Goal: Information Seeking & Learning: Learn about a topic

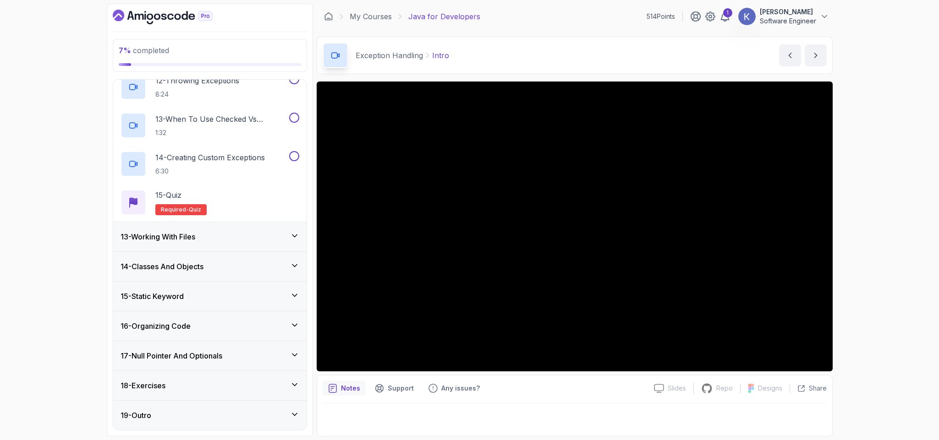
scroll to position [710, 0]
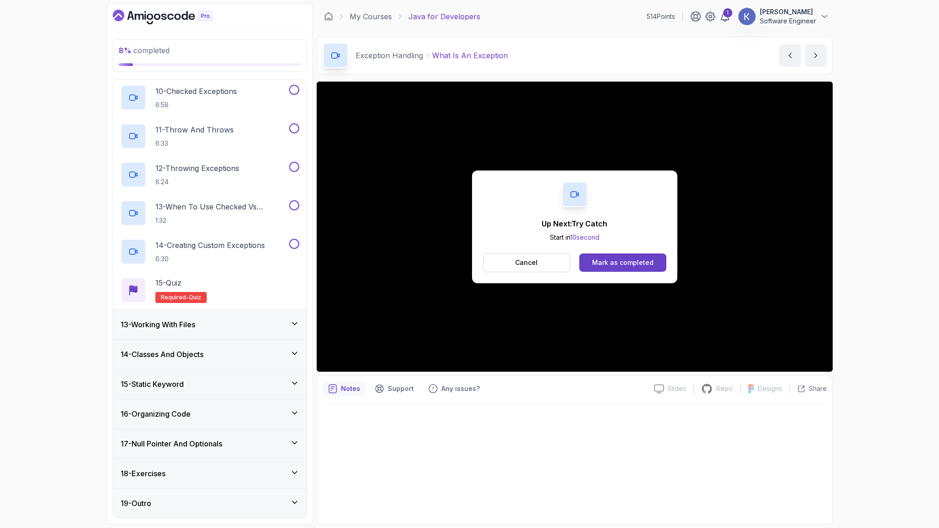
scroll to position [798, 0]
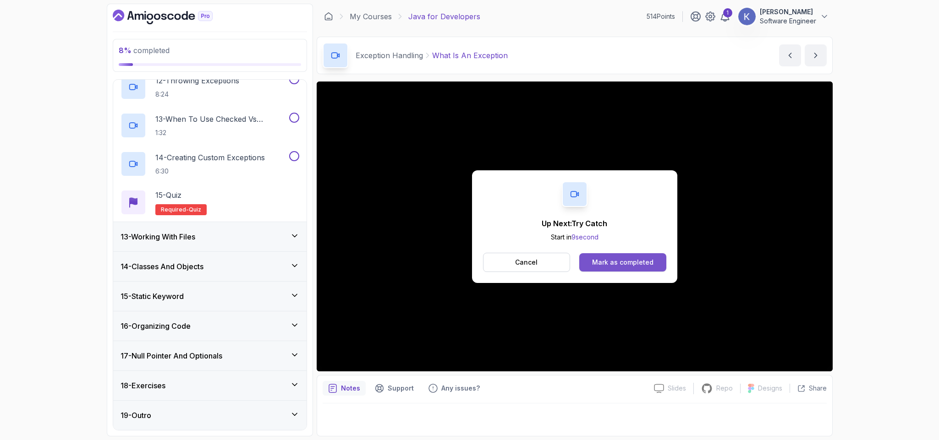
click at [613, 267] on div "Mark as completed" at bounding box center [622, 262] width 61 height 9
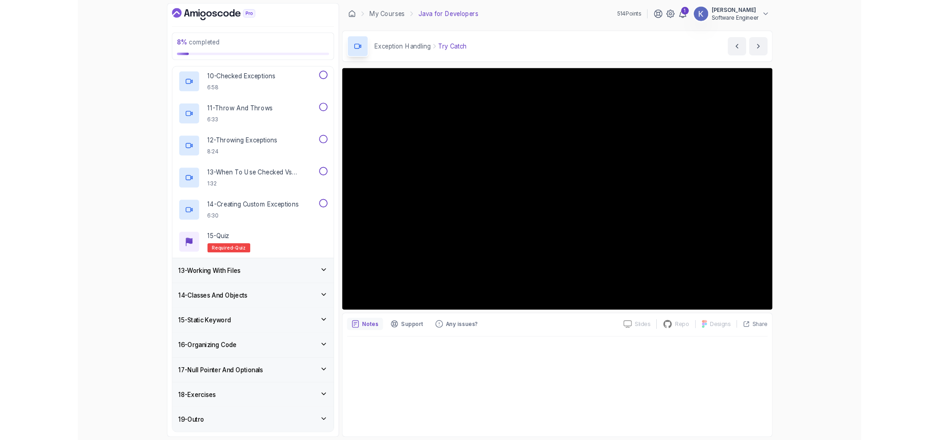
scroll to position [798, 0]
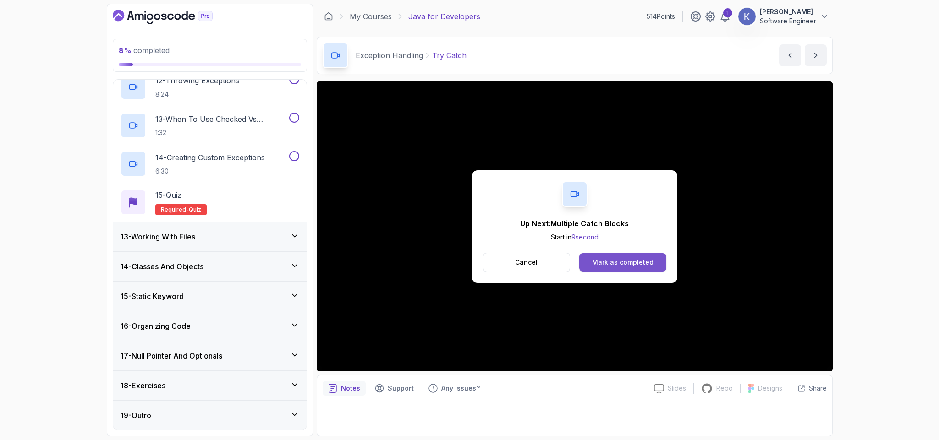
click at [611, 259] on div "Mark as completed" at bounding box center [622, 262] width 61 height 9
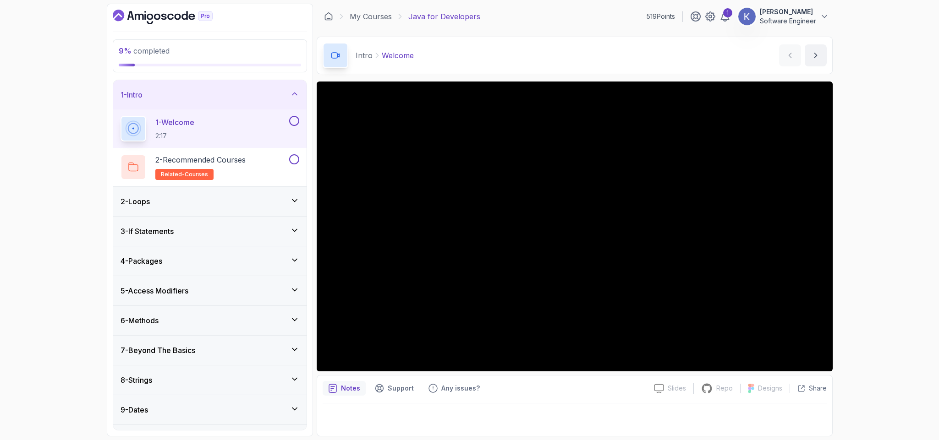
click at [192, 341] on div "7 - Beyond The Basics" at bounding box center [209, 350] width 193 height 29
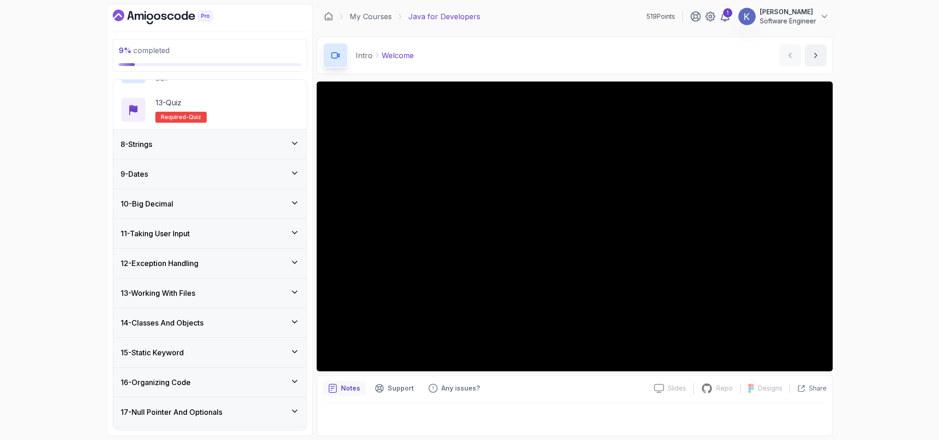
scroll to position [660, 0]
click at [190, 263] on h3 "12 - Exception Handling" at bounding box center [160, 262] width 78 height 11
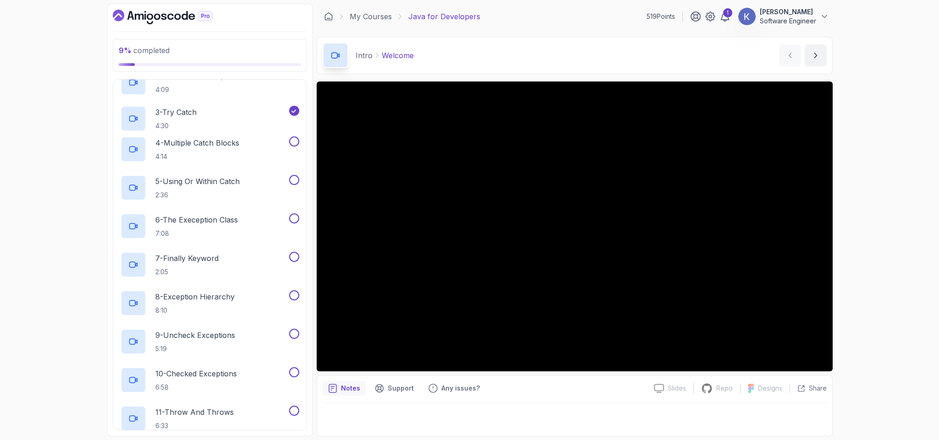
scroll to position [220, 0]
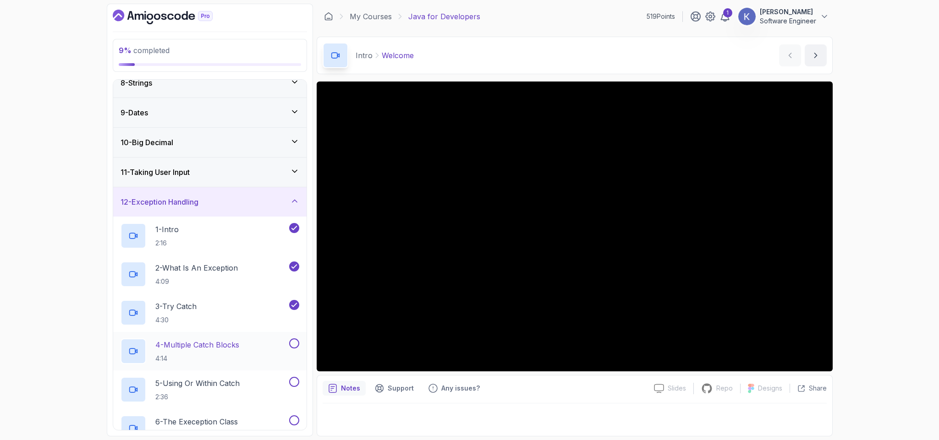
click at [225, 363] on p "4:14" at bounding box center [197, 358] width 84 height 9
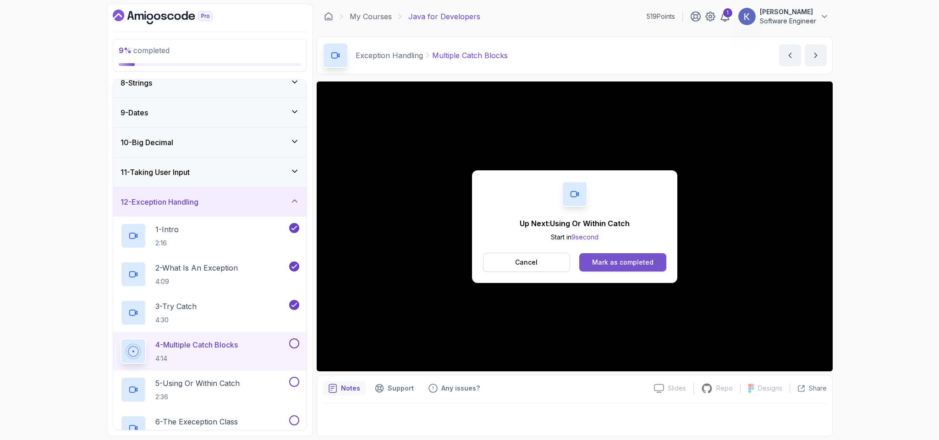
click at [644, 260] on div "Mark as completed" at bounding box center [622, 262] width 61 height 9
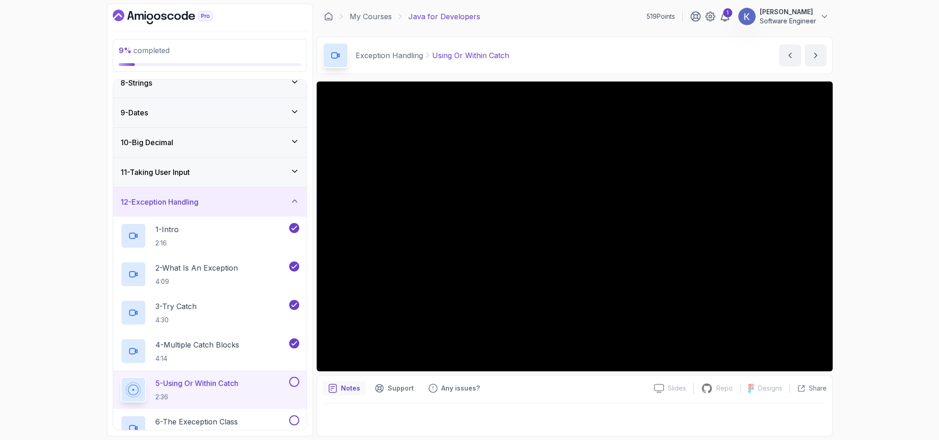
click at [115, 389] on div "5 - Using Or Within Catch 2:36" at bounding box center [209, 390] width 193 height 39
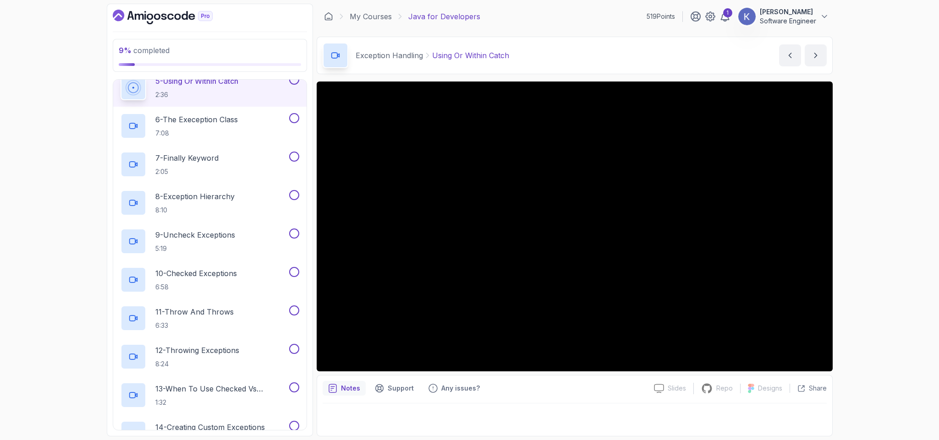
scroll to position [550, 0]
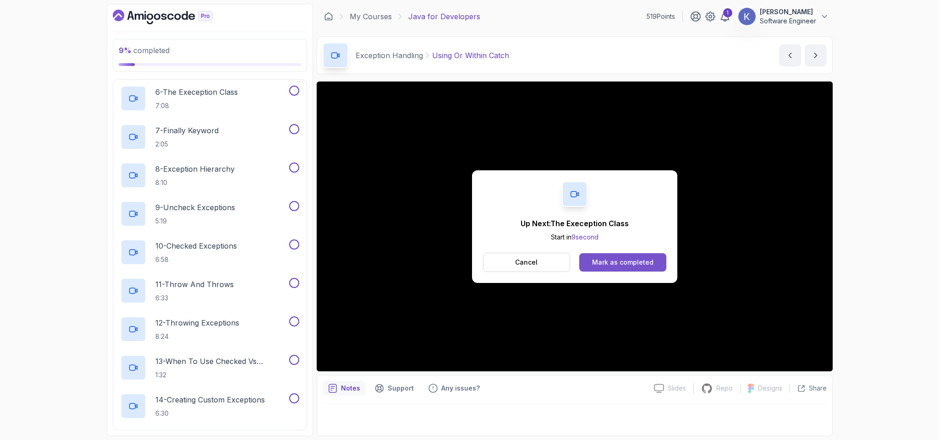
click at [632, 259] on div "Mark as completed" at bounding box center [622, 262] width 61 height 9
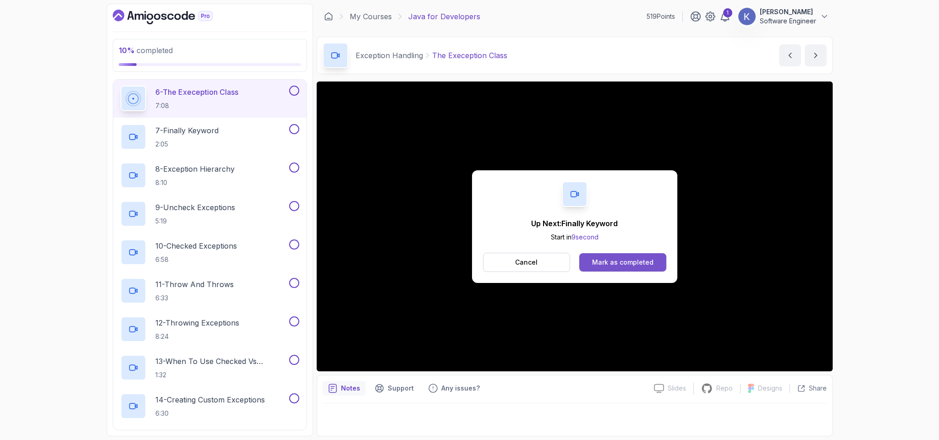
click at [629, 262] on div "Mark as completed" at bounding box center [622, 262] width 61 height 9
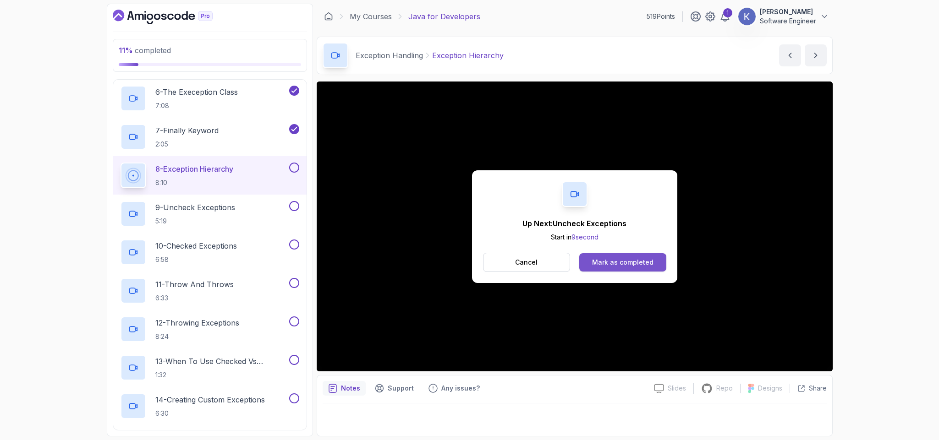
click at [655, 259] on button "Mark as completed" at bounding box center [622, 262] width 87 height 18
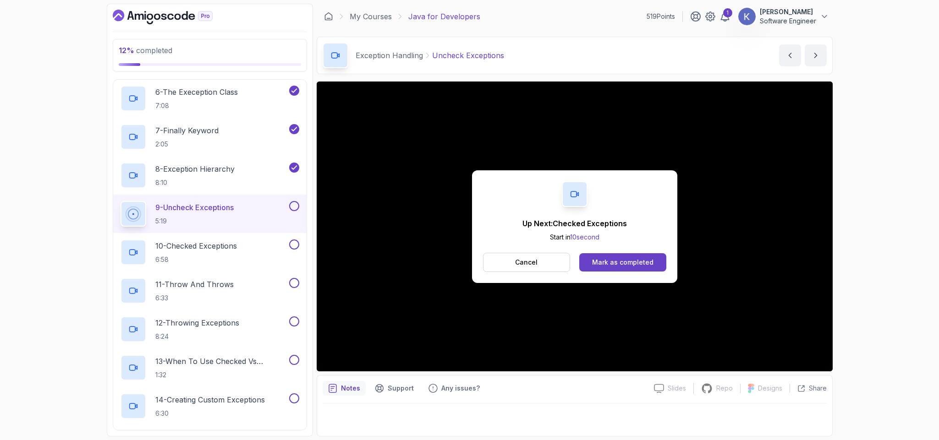
click at [619, 253] on div "Cancel Mark as completed" at bounding box center [574, 262] width 183 height 19
click at [612, 263] on div "Mark as completed" at bounding box center [622, 262] width 61 height 9
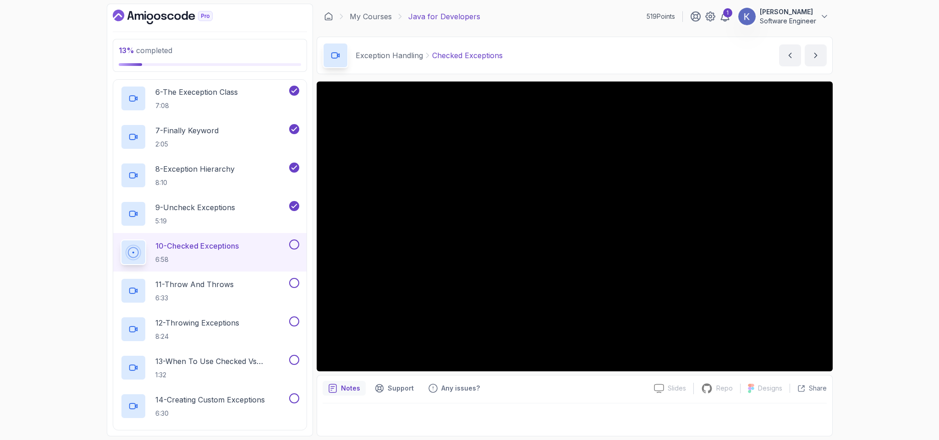
click at [112, 252] on div "13 % completed 1 - Intro 2 - Loops 3 - If Statements 4 - Packages 5 - Access Mo…" at bounding box center [210, 220] width 206 height 433
click at [117, 254] on div "10 - Checked Exceptions 6:58" at bounding box center [209, 252] width 193 height 39
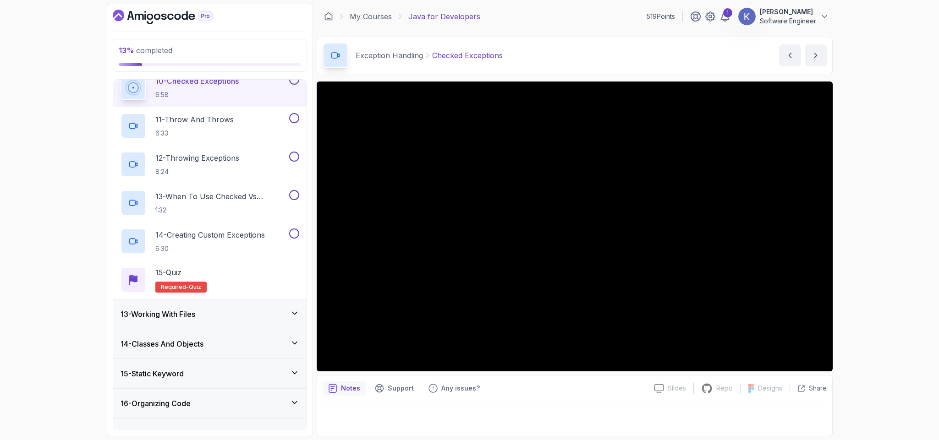
scroll to position [710, 0]
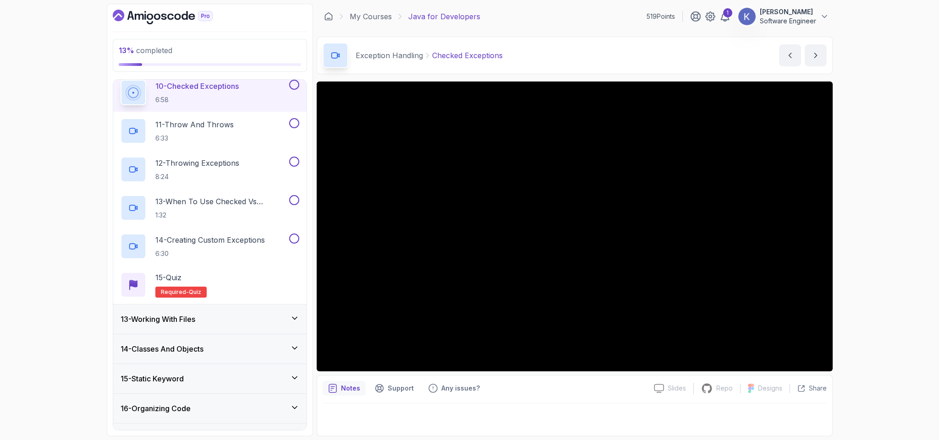
click at [693, 59] on div "Exception Handling Checked Exceptions Checked Exceptions by nelson" at bounding box center [575, 56] width 516 height 38
